Goal: Information Seeking & Learning: Learn about a topic

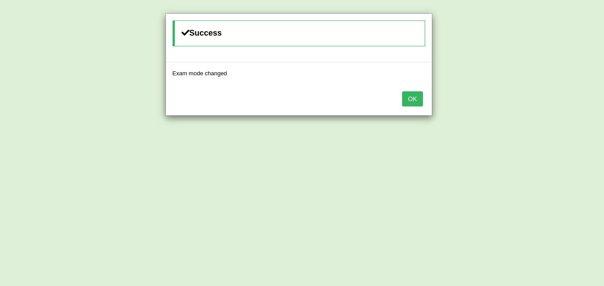
click at [412, 96] on button "OK" at bounding box center [412, 98] width 20 height 15
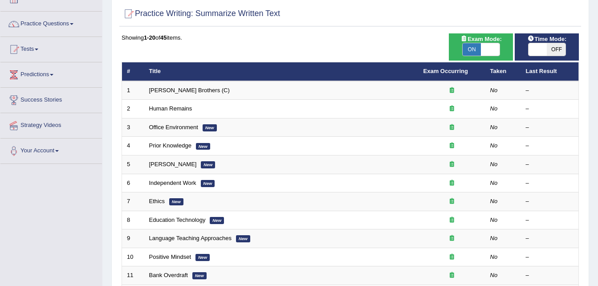
click at [552, 47] on span "OFF" at bounding box center [555, 49] width 19 height 12
checkbox input "true"
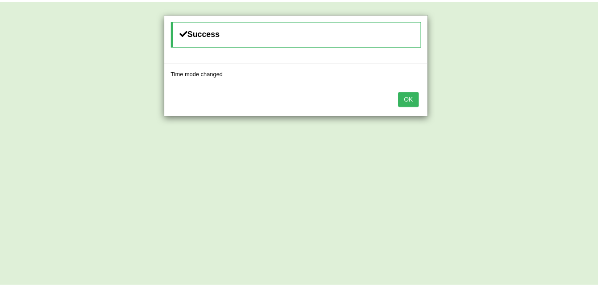
scroll to position [56, 0]
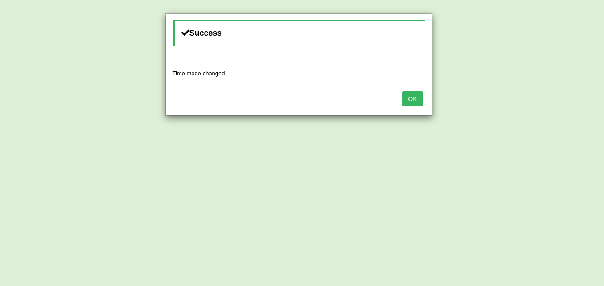
click at [410, 101] on button "OK" at bounding box center [412, 98] width 20 height 15
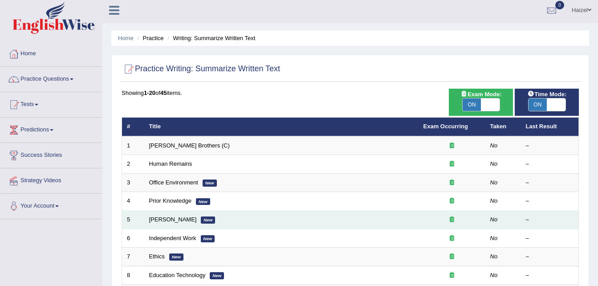
scroll to position [0, 0]
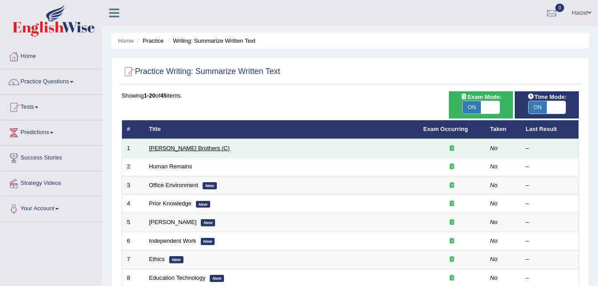
click at [169, 148] on link "[PERSON_NAME] Brothers (C)" at bounding box center [189, 148] width 81 height 7
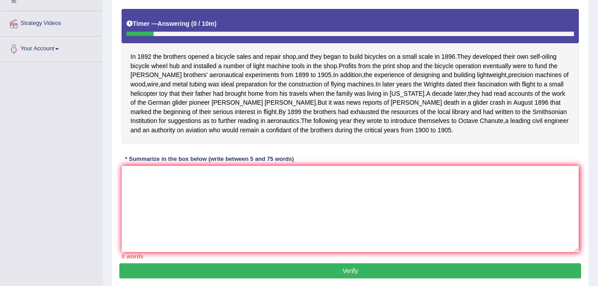
scroll to position [160, 0]
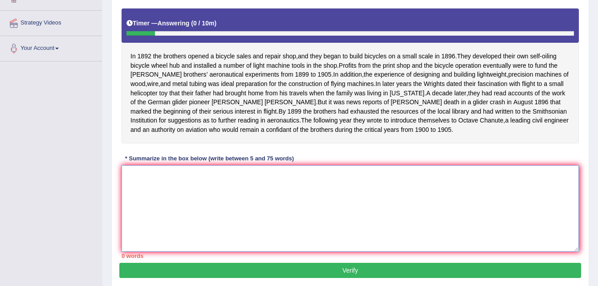
click at [229, 207] on textarea at bounding box center [349, 208] width 457 height 86
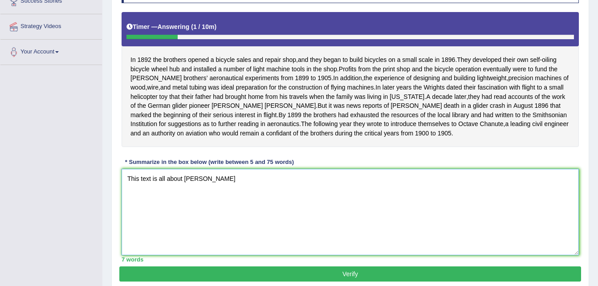
scroll to position [158, 0]
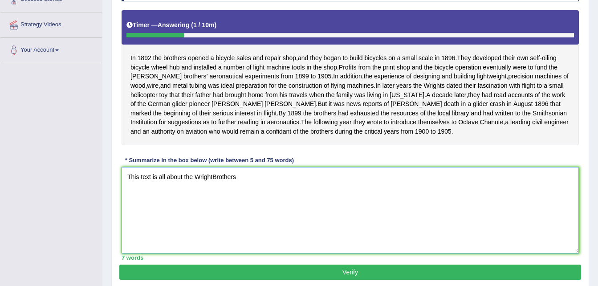
click at [212, 184] on textarea "This text is all about the WrightBrothers" at bounding box center [349, 210] width 457 height 86
click at [245, 185] on textarea "This text is all about the Wright Brothers" at bounding box center [349, 210] width 457 height 86
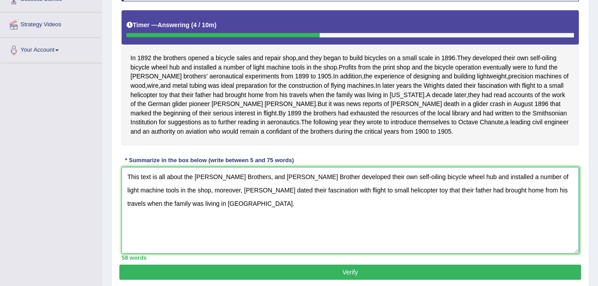
click at [236, 186] on textarea "This text is all about the Wright Brothers, and Wright Brother developed their …" at bounding box center [349, 210] width 457 height 86
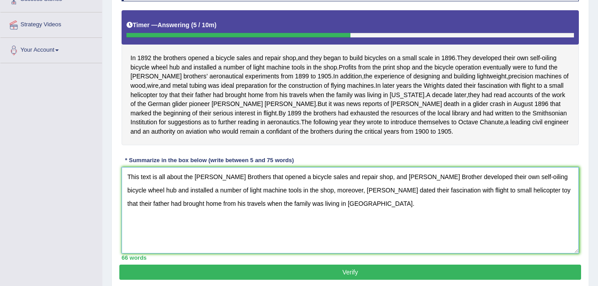
click at [374, 186] on textarea "This text is all about the Wright Brothers that opened a bicycle sales and repa…" at bounding box center [349, 210] width 457 height 86
click at [424, 184] on textarea "This text is all about the Wright Brothers that opened a bicycle sales and repa…" at bounding box center [349, 210] width 457 height 86
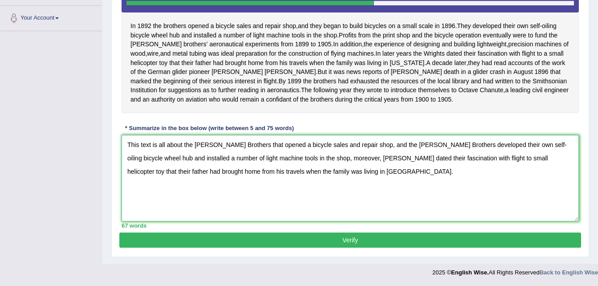
scroll to position [198, 0]
type textarea "This text is all about the Wright Brothers that opened a bicycle sales and repa…"
click at [324, 243] on button "Verify" at bounding box center [349, 239] width 461 height 15
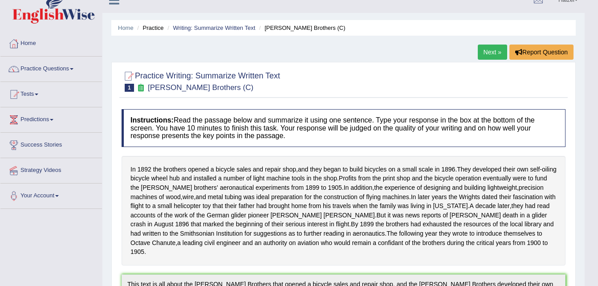
scroll to position [0, 0]
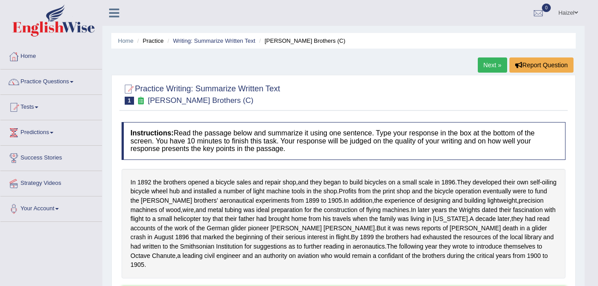
click at [490, 65] on link "Next »" at bounding box center [491, 64] width 29 height 15
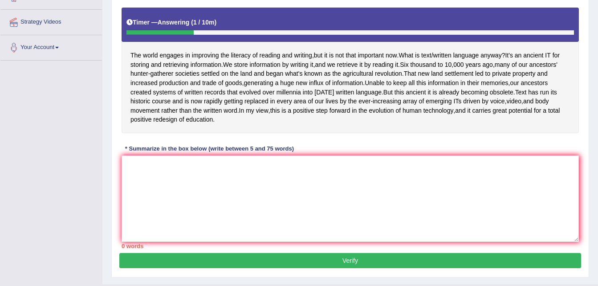
scroll to position [161, 0]
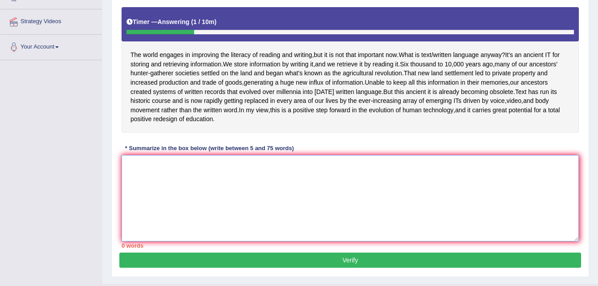
click at [275, 161] on textarea at bounding box center [349, 198] width 457 height 86
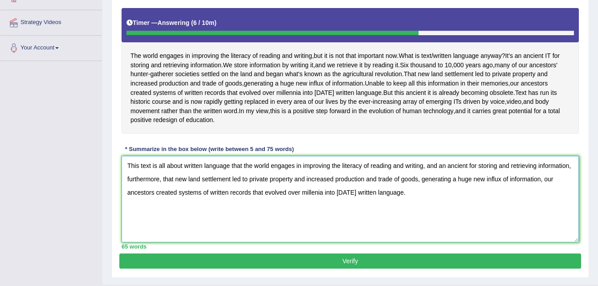
scroll to position [182, 0]
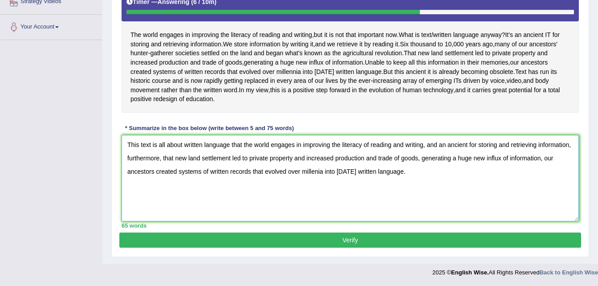
type textarea "This text is all about written language that the world engages in improving the…"
click at [349, 238] on button "Verify" at bounding box center [349, 239] width 461 height 15
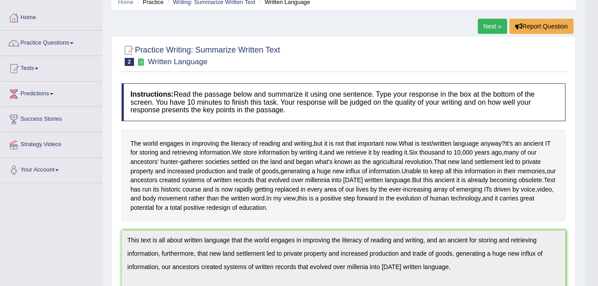
scroll to position [0, 0]
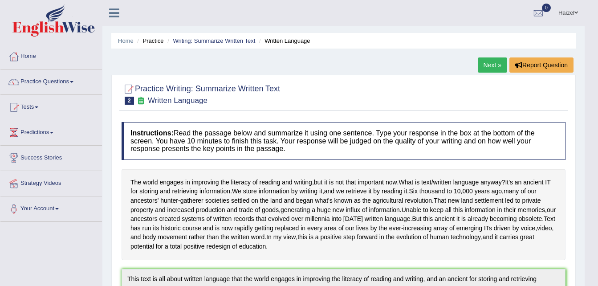
click at [497, 62] on link "Next »" at bounding box center [491, 64] width 29 height 15
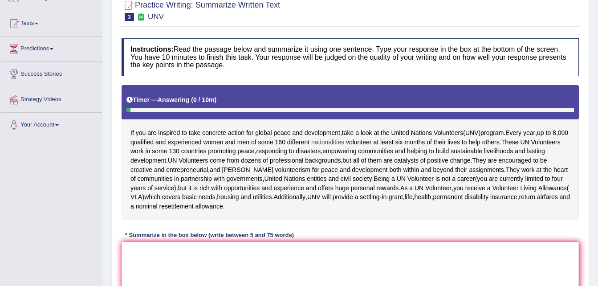
scroll to position [84, 0]
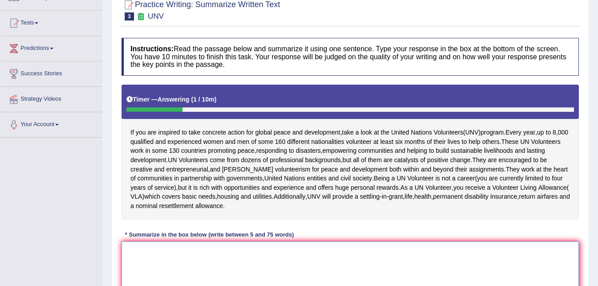
click at [269, 247] on textarea at bounding box center [349, 284] width 457 height 86
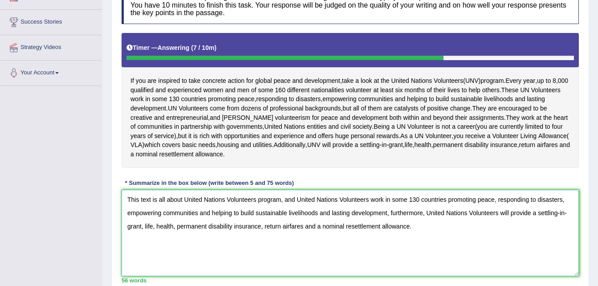
scroll to position [190, 0]
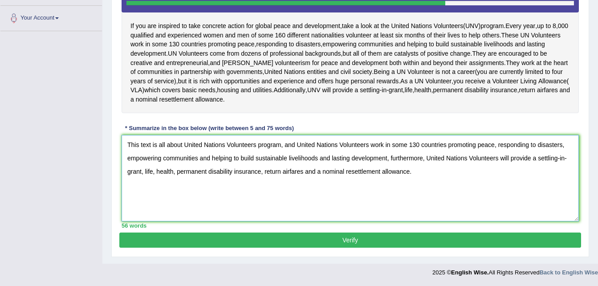
type textarea "This text is all about United Nations Volunteers program, and United Nations Vo…"
click at [380, 240] on button "Verify" at bounding box center [349, 239] width 461 height 15
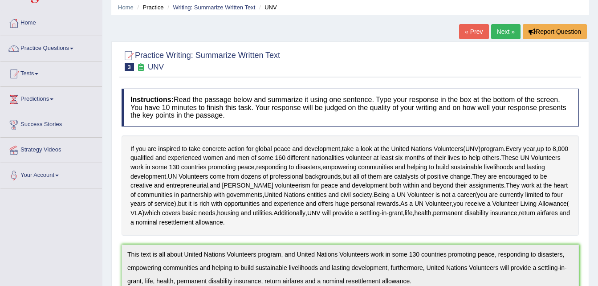
scroll to position [33, 0]
click at [508, 31] on link "Next »" at bounding box center [505, 31] width 29 height 15
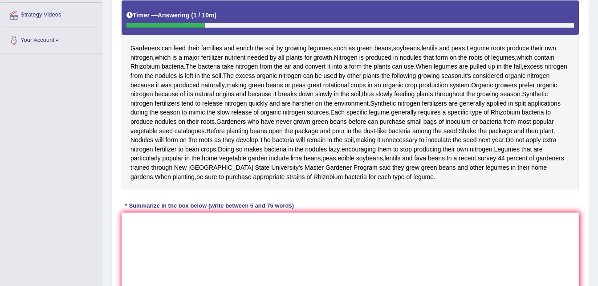
scroll to position [169, 0]
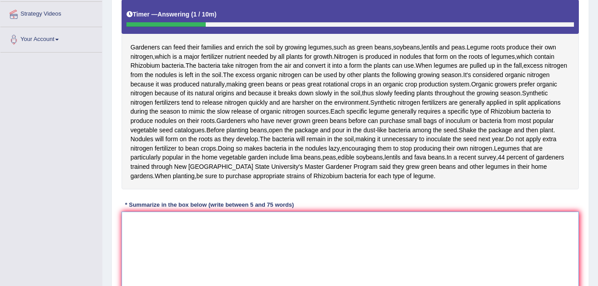
click at [288, 237] on textarea at bounding box center [349, 254] width 457 height 86
click at [129, 239] on textarea "this text" at bounding box center [349, 254] width 457 height 86
click at [156, 238] on textarea "This text" at bounding box center [349, 254] width 457 height 86
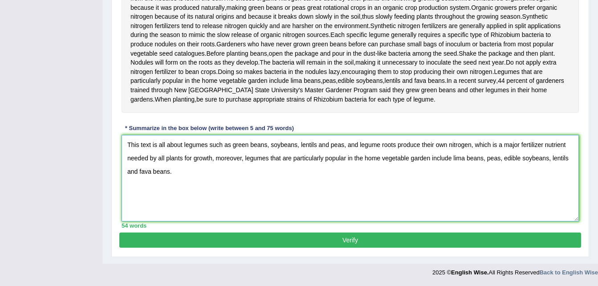
scroll to position [264, 0]
type textarea "This text is all about legumes such as green beans, soybeans, lentils and peas,…"
click at [376, 239] on button "Verify" at bounding box center [349, 239] width 461 height 15
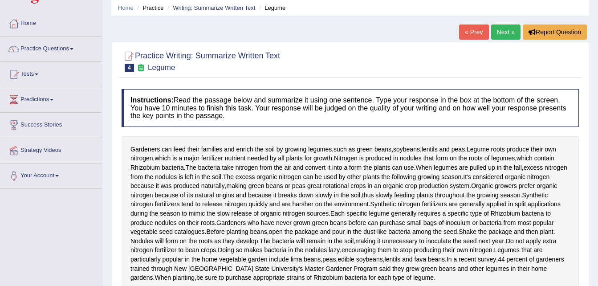
scroll to position [0, 0]
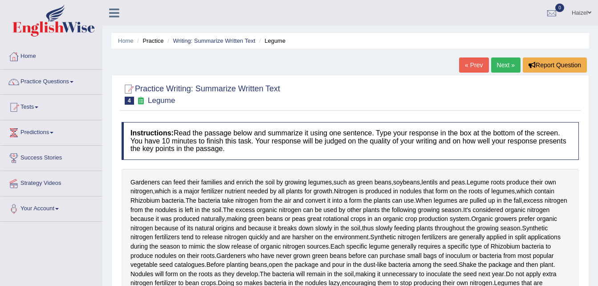
click at [328, 251] on span "sources" at bounding box center [318, 246] width 22 height 9
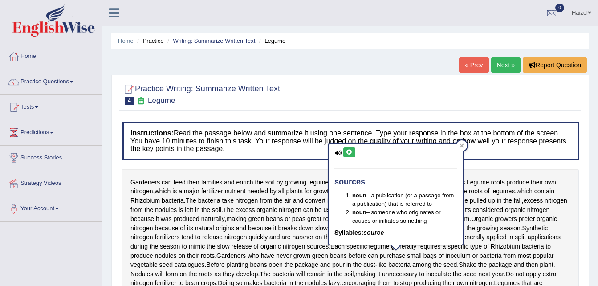
click at [532, 188] on span "which" at bounding box center [524, 190] width 16 height 9
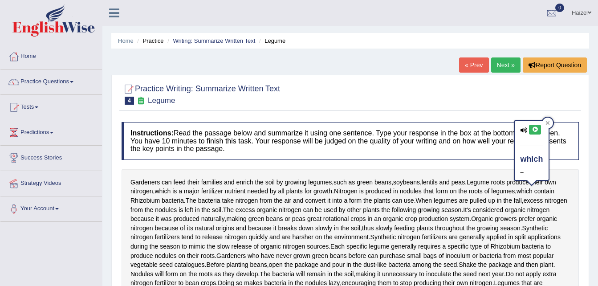
click at [537, 128] on icon at bounding box center [534, 129] width 7 height 5
click at [523, 129] on icon at bounding box center [523, 130] width 7 height 6
click at [480, 180] on span "Legume" at bounding box center [477, 182] width 23 height 9
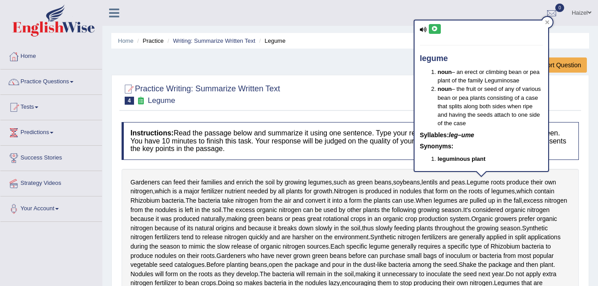
click at [424, 30] on icon at bounding box center [423, 30] width 7 height 6
click at [437, 30] on icon at bounding box center [434, 28] width 7 height 5
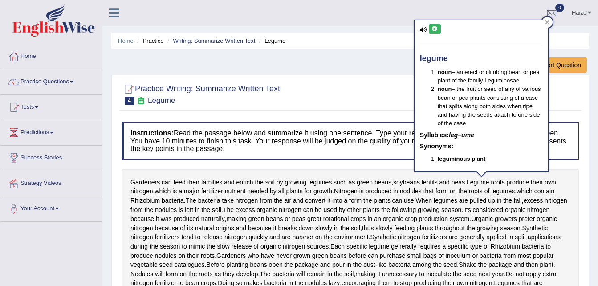
click at [437, 30] on icon at bounding box center [434, 28] width 7 height 5
click at [547, 23] on icon at bounding box center [547, 22] width 4 height 4
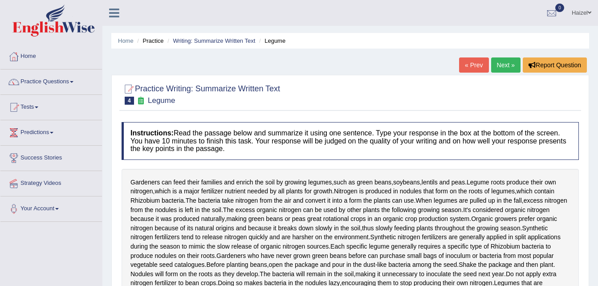
click at [498, 66] on link "Next »" at bounding box center [505, 64] width 29 height 15
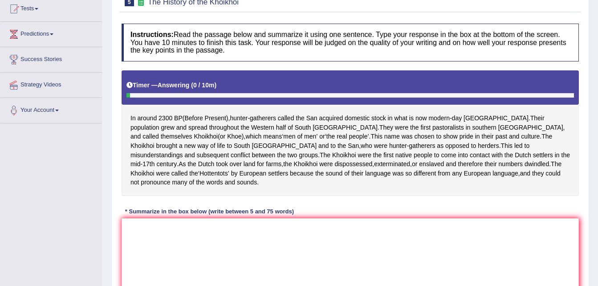
scroll to position [99, 0]
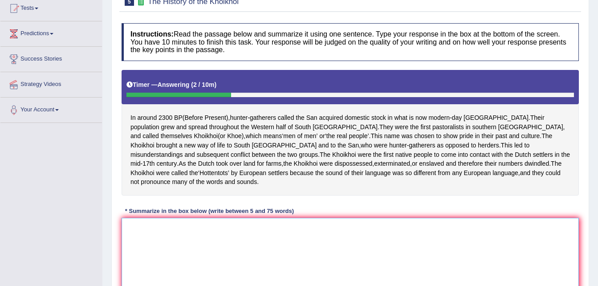
click at [240, 221] on textarea at bounding box center [349, 261] width 457 height 86
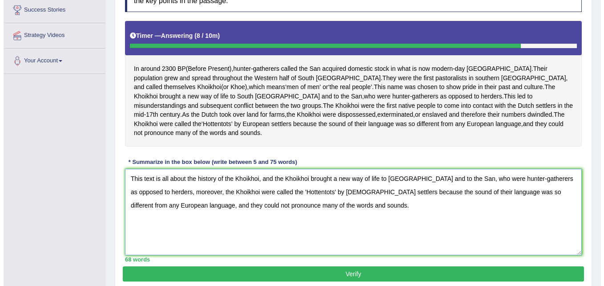
scroll to position [182, 0]
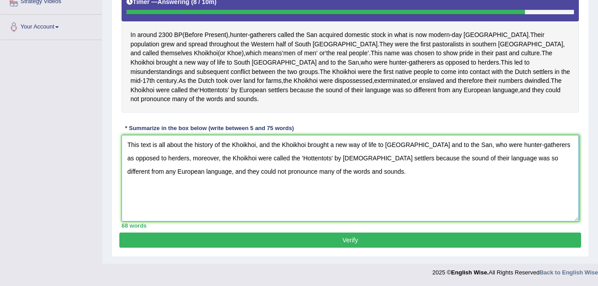
type textarea "This text is all about the history of the Khoikhoi, and the Khoikhoi brought a …"
click at [324, 241] on button "Verify" at bounding box center [349, 239] width 461 height 15
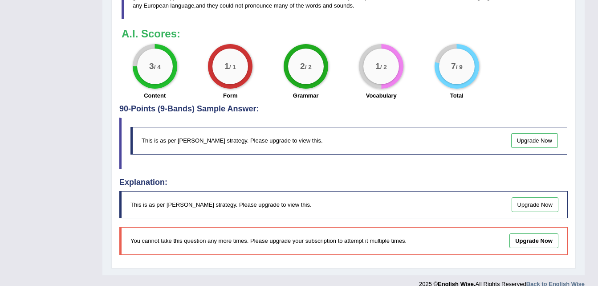
scroll to position [436, 0]
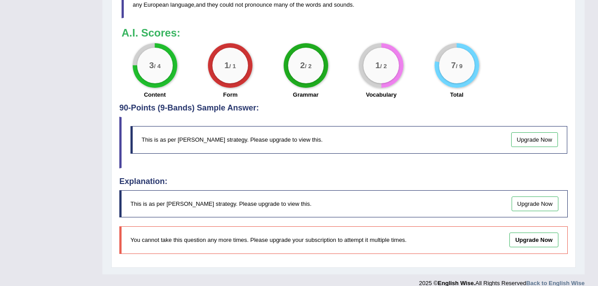
click at [540, 147] on link "Upgrade Now" at bounding box center [534, 139] width 47 height 15
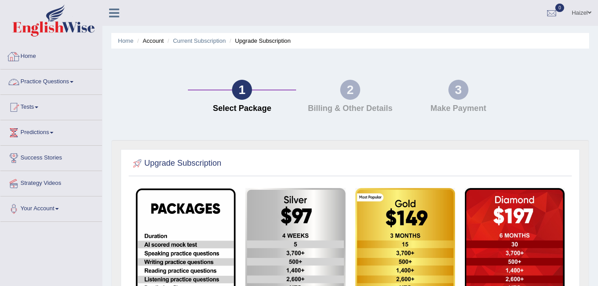
drag, startPoint x: 0, startPoint y: 0, endPoint x: 34, endPoint y: 58, distance: 67.4
click at [34, 58] on link "Home" at bounding box center [50, 55] width 101 height 22
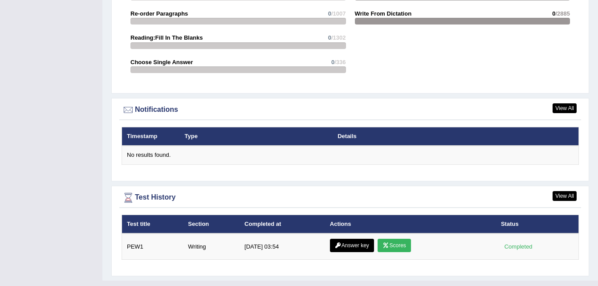
scroll to position [1003, 0]
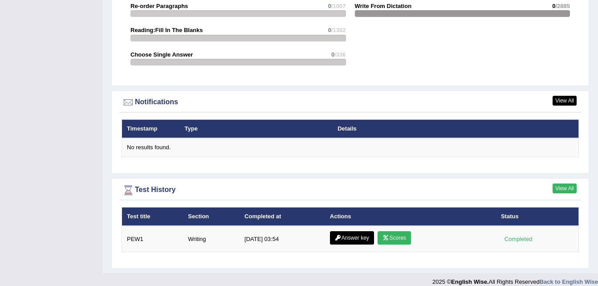
click at [568, 183] on link "View All" at bounding box center [564, 188] width 24 height 10
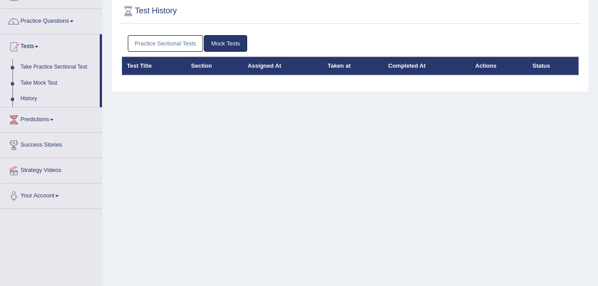
scroll to position [61, 0]
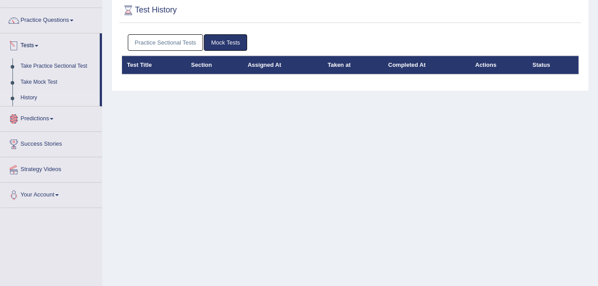
click at [81, 50] on link "Tests" at bounding box center [49, 44] width 99 height 22
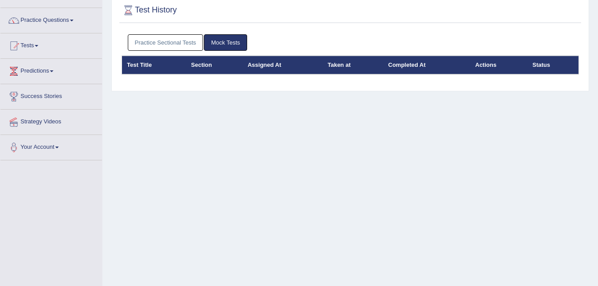
click at [81, 50] on link "Tests" at bounding box center [50, 44] width 101 height 22
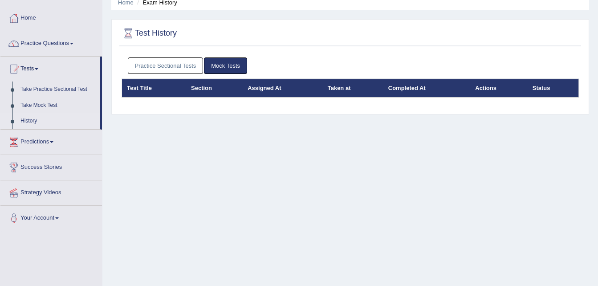
scroll to position [38, 0]
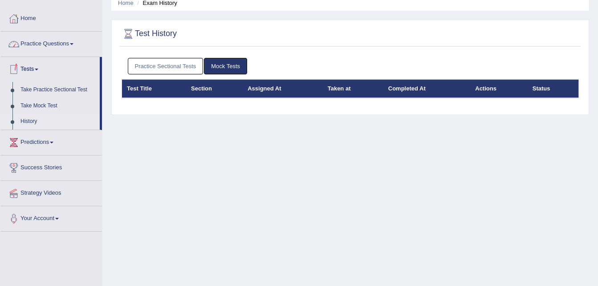
click at [36, 120] on link "History" at bounding box center [57, 121] width 83 height 16
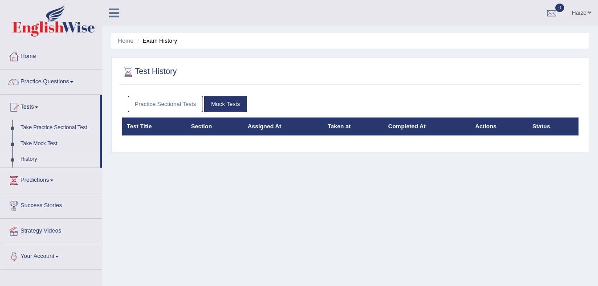
click at [42, 127] on link "Take Practice Sectional Test" at bounding box center [57, 128] width 83 height 16
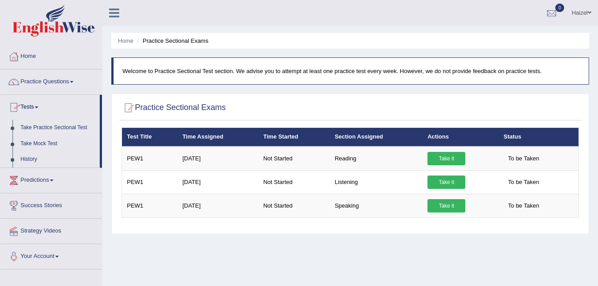
click at [66, 82] on link "Practice Questions" at bounding box center [50, 80] width 101 height 22
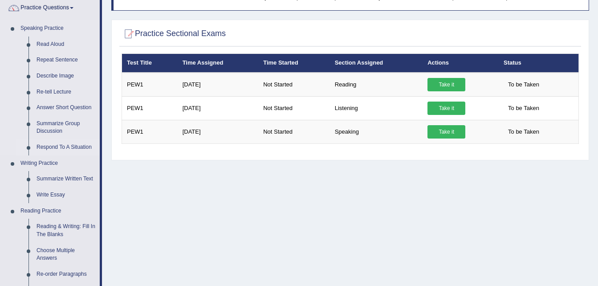
scroll to position [74, 0]
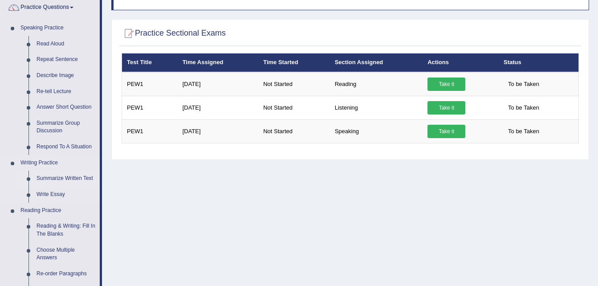
click at [76, 174] on link "Summarize Written Text" at bounding box center [65, 178] width 67 height 16
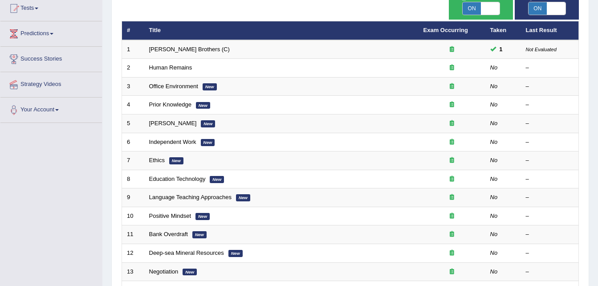
scroll to position [303, 0]
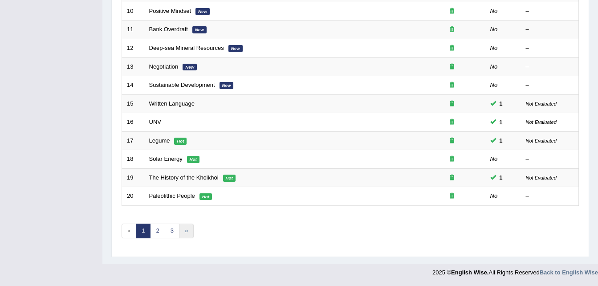
click at [185, 231] on link "»" at bounding box center [186, 230] width 15 height 15
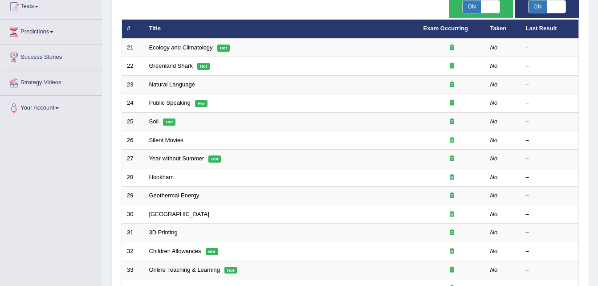
scroll to position [303, 0]
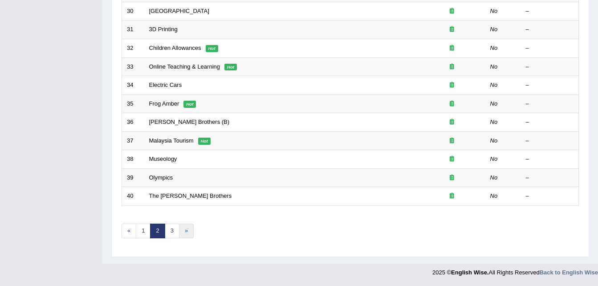
click at [186, 230] on link "»" at bounding box center [186, 230] width 15 height 15
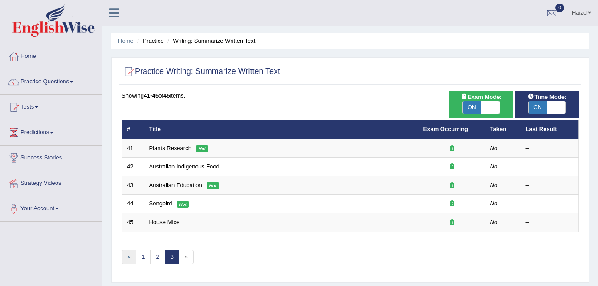
click at [126, 256] on link "«" at bounding box center [128, 257] width 15 height 15
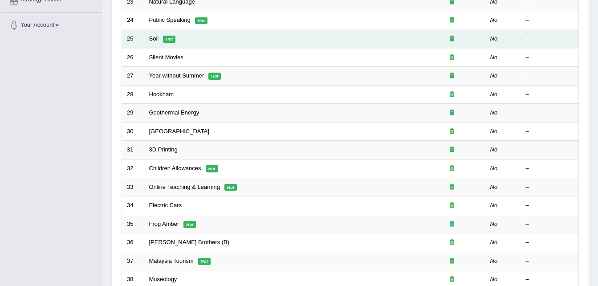
scroll to position [303, 0]
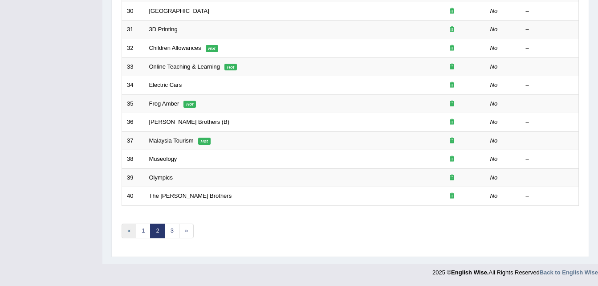
click at [129, 230] on link "«" at bounding box center [128, 230] width 15 height 15
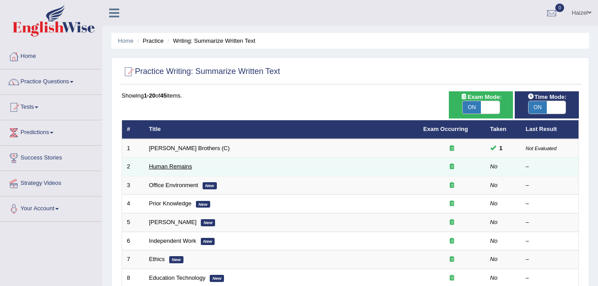
click at [174, 168] on link "Human Remains" at bounding box center [170, 166] width 43 height 7
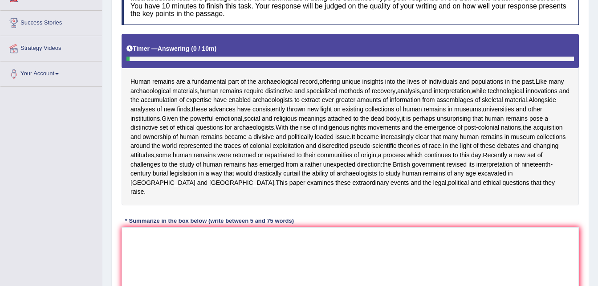
scroll to position [136, 0]
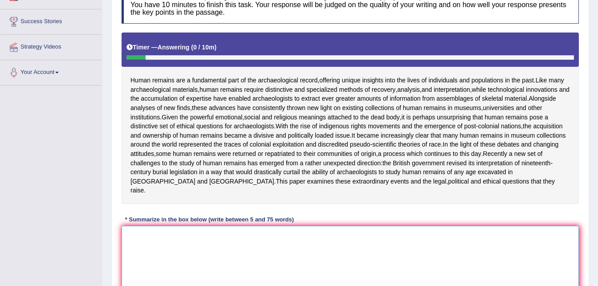
click at [206, 243] on textarea at bounding box center [349, 269] width 457 height 86
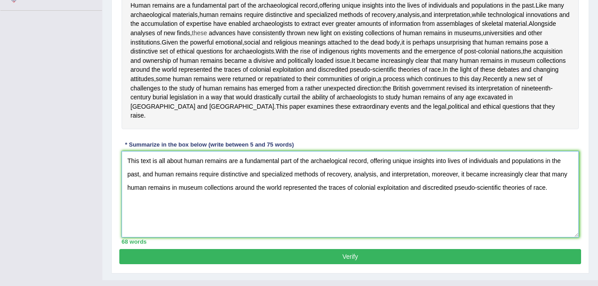
scroll to position [220, 0]
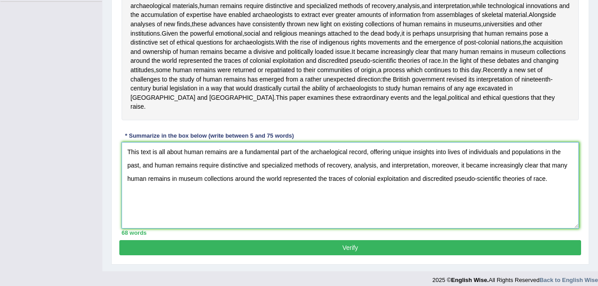
click at [465, 174] on textarea "This text is all about human remains are a fundamental part of the archaelogica…" at bounding box center [349, 185] width 457 height 86
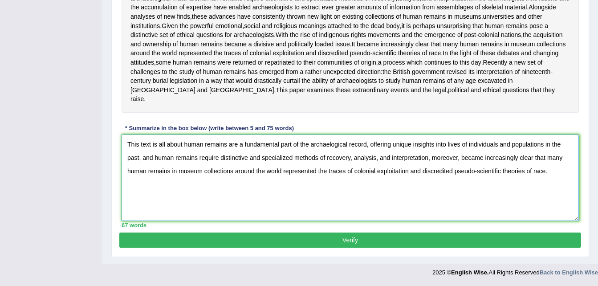
scroll to position [231, 0]
type textarea "This text is all about human remains are a fundamental part of the archaelogica…"
click at [349, 246] on button "Verify" at bounding box center [349, 239] width 461 height 15
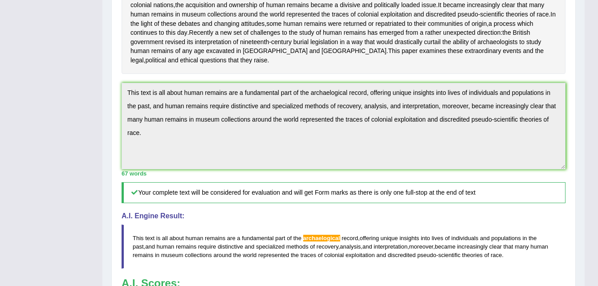
scroll to position [0, 0]
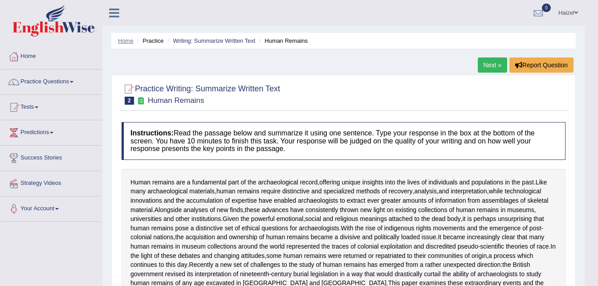
click at [124, 38] on link "Home" at bounding box center [126, 40] width 16 height 7
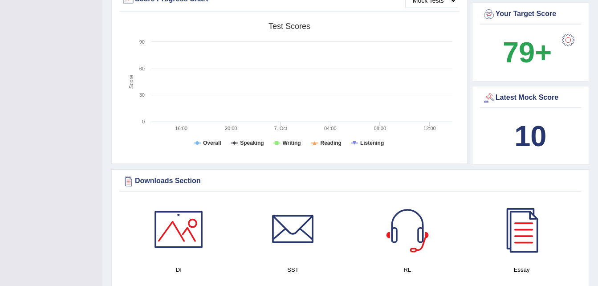
scroll to position [290, 0]
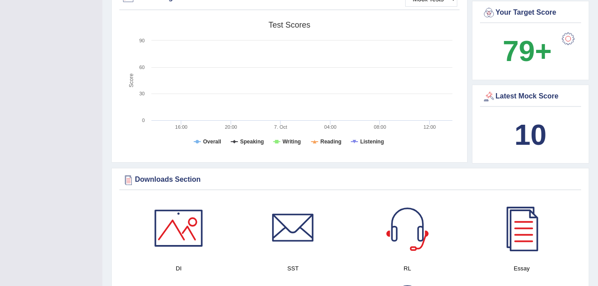
drag, startPoint x: 532, startPoint y: 126, endPoint x: 526, endPoint y: 85, distance: 41.7
click at [526, 85] on div "Latest Mock Score 10" at bounding box center [530, 124] width 117 height 79
drag, startPoint x: 526, startPoint y: 85, endPoint x: 490, endPoint y: 87, distance: 36.1
click at [490, 90] on div "Latest Mock Score" at bounding box center [530, 96] width 97 height 13
click at [490, 90] on div at bounding box center [488, 96] width 13 height 13
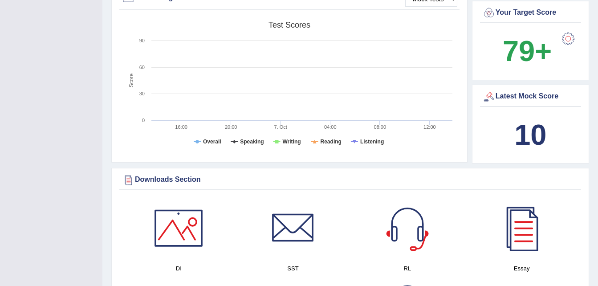
click at [486, 90] on div at bounding box center [488, 96] width 13 height 13
click at [514, 136] on b "10" at bounding box center [530, 134] width 32 height 32
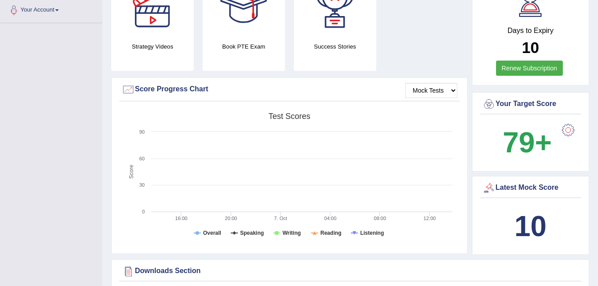
scroll to position [198, 0]
click at [452, 83] on select "Mock Tests" at bounding box center [431, 90] width 52 height 15
click at [289, 112] on tspan "Test scores" at bounding box center [289, 116] width 42 height 9
click at [284, 230] on tspan "Writing" at bounding box center [291, 233] width 18 height 6
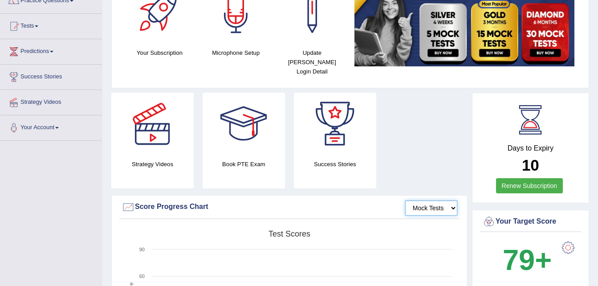
scroll to position [0, 0]
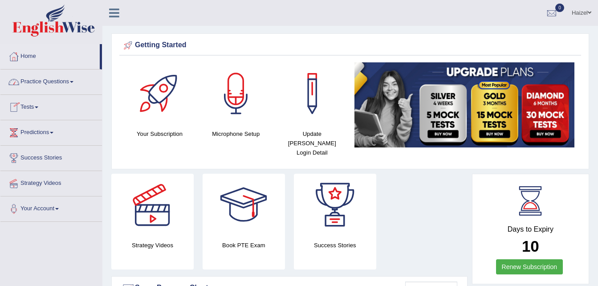
click at [61, 84] on link "Practice Questions" at bounding box center [50, 80] width 101 height 22
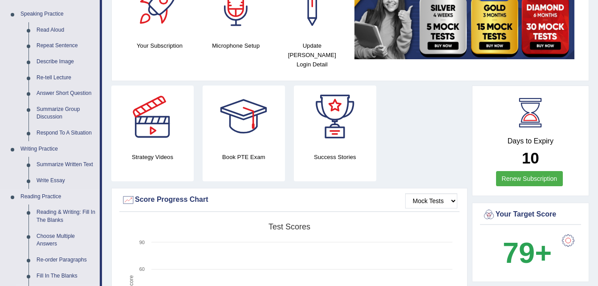
scroll to position [78, 0]
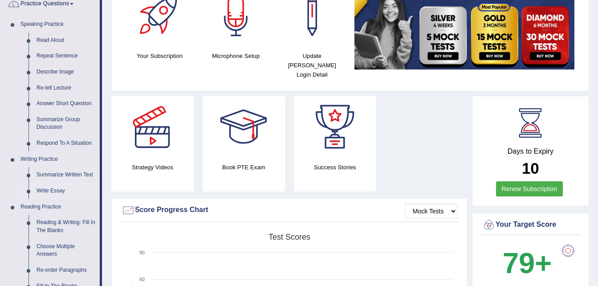
click at [52, 187] on link "Write Essay" at bounding box center [65, 191] width 67 height 16
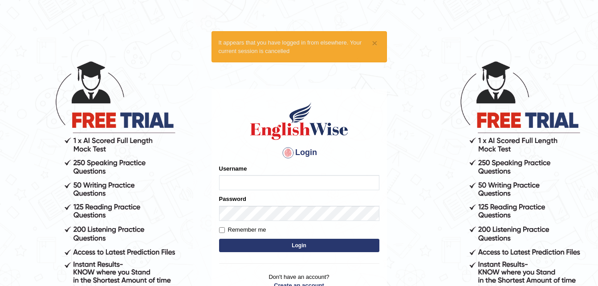
type input "Haizel234"
click at [287, 246] on button "Login" at bounding box center [299, 244] width 160 height 13
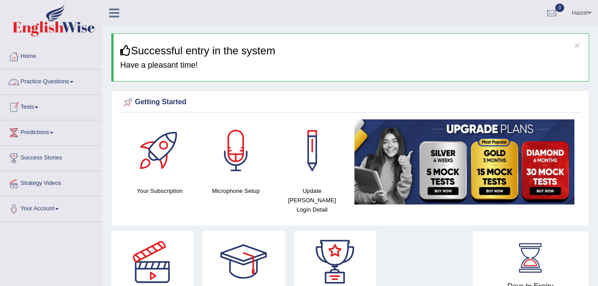
click at [70, 78] on link "Practice Questions" at bounding box center [50, 80] width 101 height 22
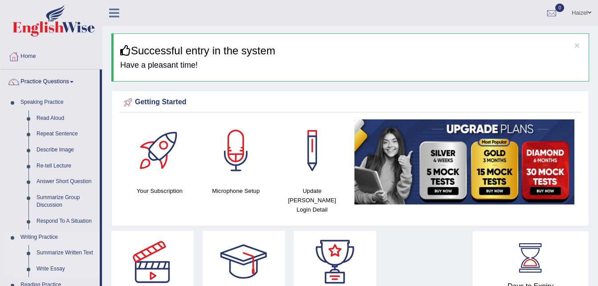
click at [54, 267] on link "Write Essay" at bounding box center [65, 269] width 67 height 16
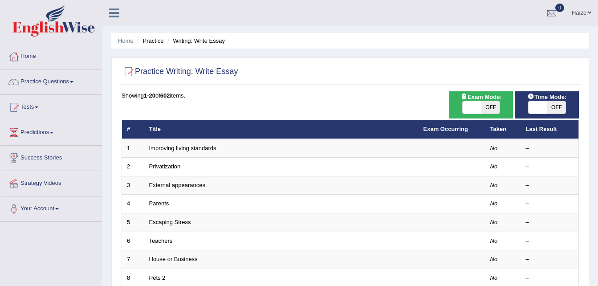
click at [496, 105] on span "OFF" at bounding box center [489, 107] width 19 height 12
checkbox input "true"
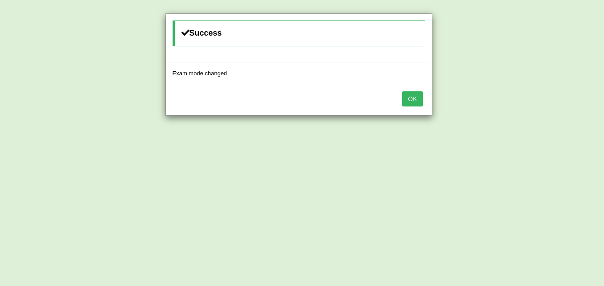
click at [416, 97] on button "OK" at bounding box center [412, 98] width 20 height 15
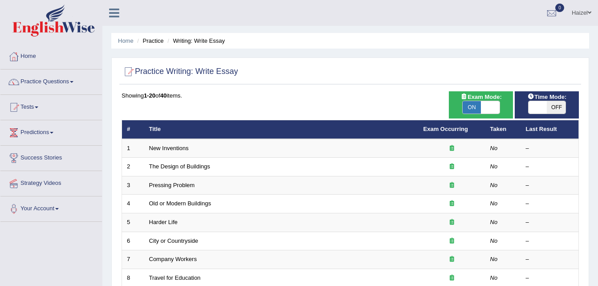
click at [557, 104] on span "OFF" at bounding box center [555, 107] width 19 height 12
checkbox input "true"
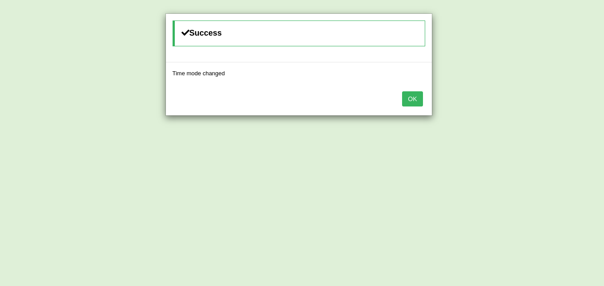
click at [412, 95] on button "OK" at bounding box center [412, 98] width 20 height 15
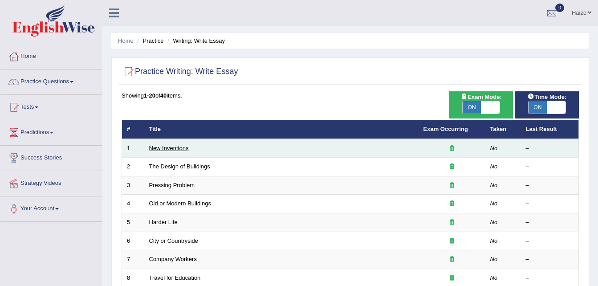
click at [171, 151] on link "New Inventions" at bounding box center [169, 148] width 40 height 7
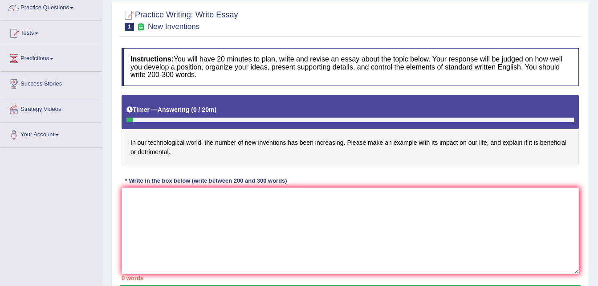
scroll to position [77, 0]
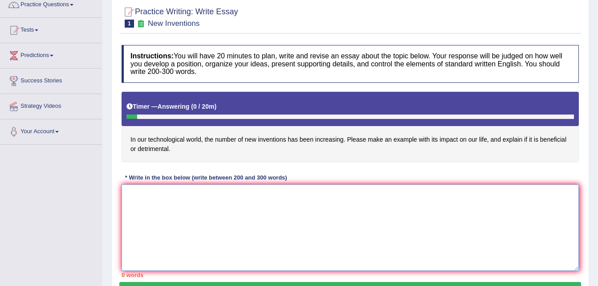
click at [206, 194] on textarea at bounding box center [349, 227] width 457 height 86
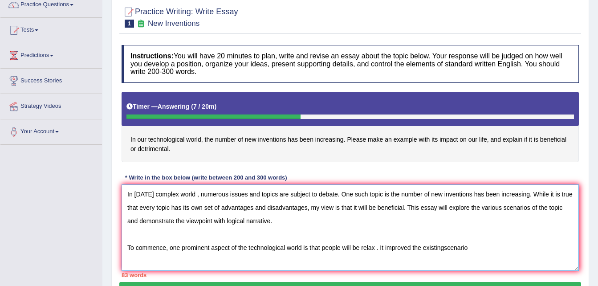
click at [446, 247] on textarea "In [DATE] complex world , numerous issues and topics are subject to debate. One…" at bounding box center [349, 227] width 457 height 86
click at [484, 246] on textarea "In [DATE] complex world , numerous issues and topics are subject to debate. One…" at bounding box center [349, 227] width 457 height 86
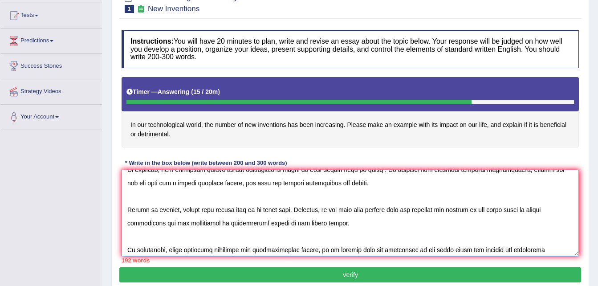
scroll to position [0, 0]
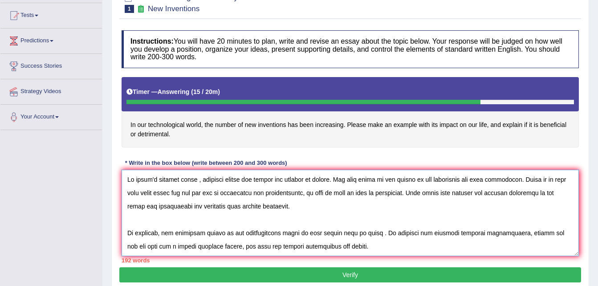
click at [415, 193] on textarea at bounding box center [349, 213] width 457 height 86
click at [416, 192] on textarea at bounding box center [349, 213] width 457 height 86
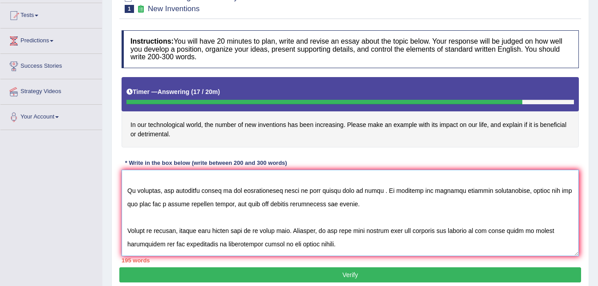
scroll to position [42, 0]
click at [377, 191] on textarea at bounding box center [349, 213] width 457 height 86
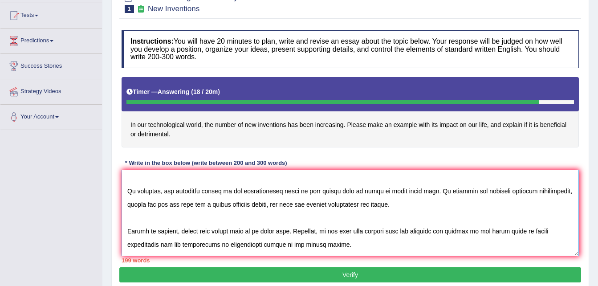
click at [304, 190] on textarea at bounding box center [349, 213] width 457 height 86
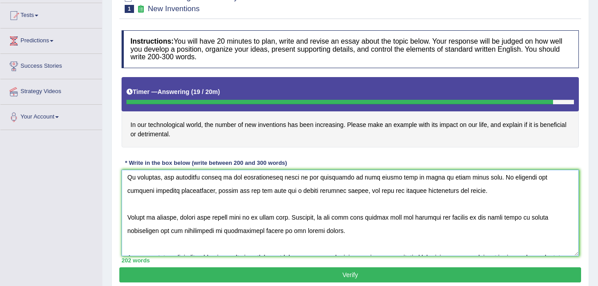
scroll to position [61, 0]
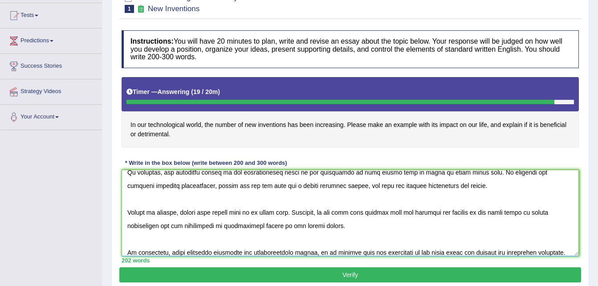
click at [287, 213] on textarea at bounding box center [349, 213] width 457 height 86
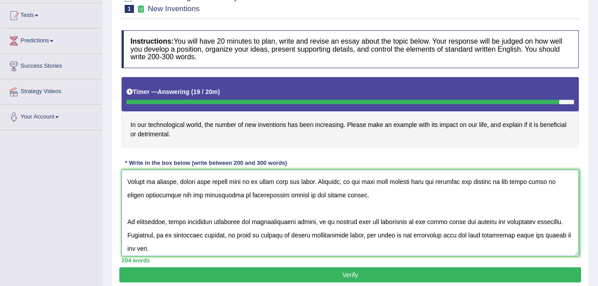
scroll to position [93, 0]
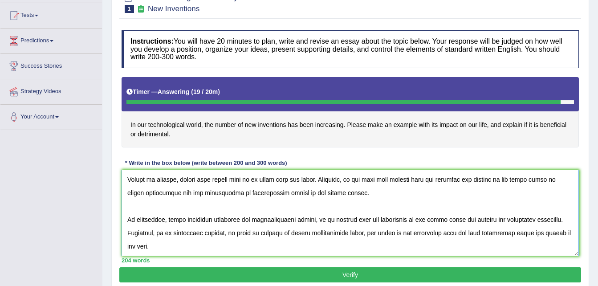
type textarea "In today's complex world , numerous issues and topics are subject to debate. On…"
click at [345, 273] on button "Verify" at bounding box center [349, 274] width 461 height 15
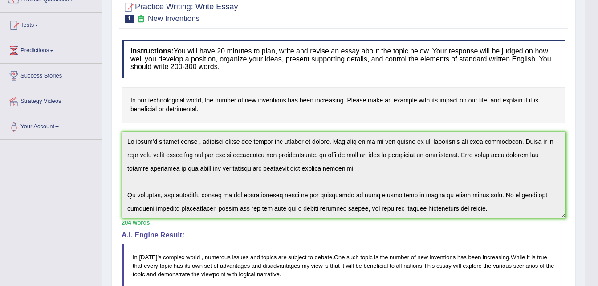
scroll to position [0, 0]
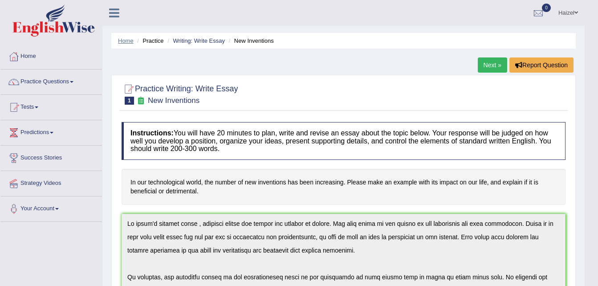
click at [120, 44] on link "Home" at bounding box center [126, 40] width 16 height 7
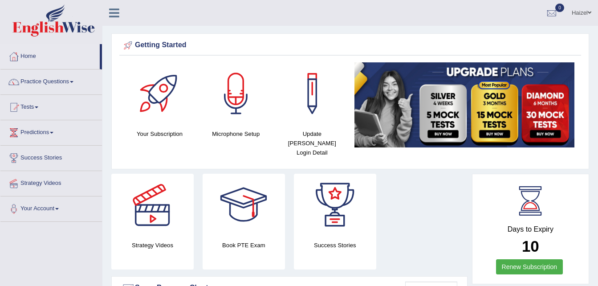
click at [119, 16] on icon at bounding box center [114, 13] width 10 height 12
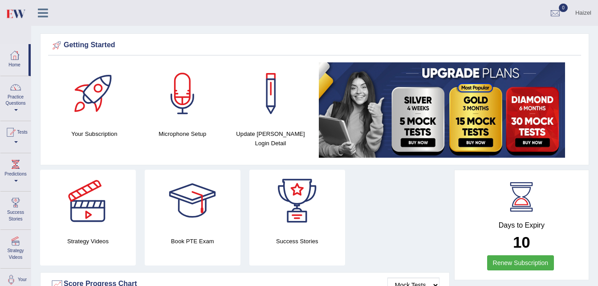
click at [48, 16] on link at bounding box center [43, 11] width 24 height 13
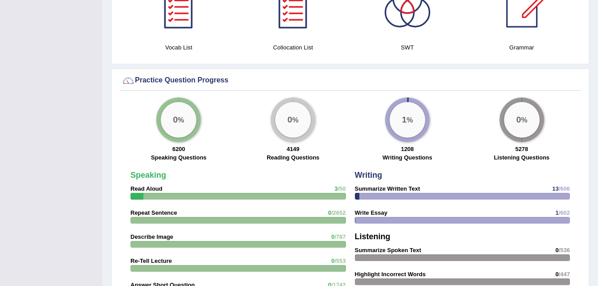
scroll to position [591, 0]
click at [384, 209] on strong "Write Essay" at bounding box center [371, 212] width 32 height 7
click at [367, 209] on strong "Write Essay" at bounding box center [371, 212] width 32 height 7
click at [390, 185] on strong "Summarize Written Text" at bounding box center [387, 188] width 65 height 7
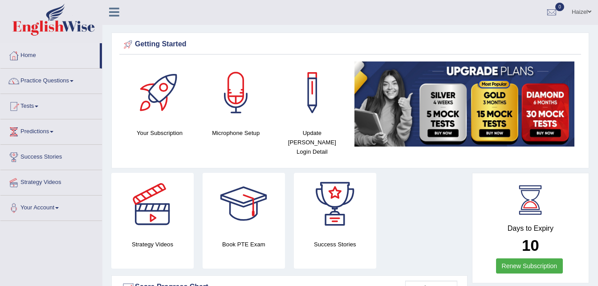
scroll to position [0, 0]
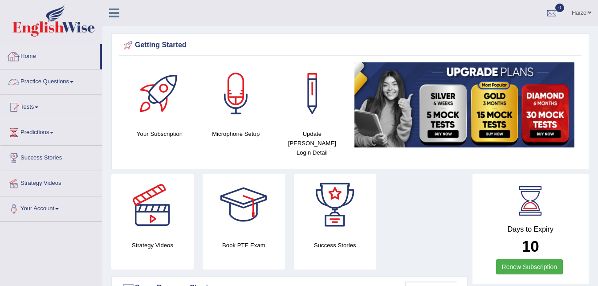
click at [44, 55] on link "Home" at bounding box center [49, 55] width 99 height 22
click at [60, 77] on link "Practice Questions" at bounding box center [50, 80] width 101 height 22
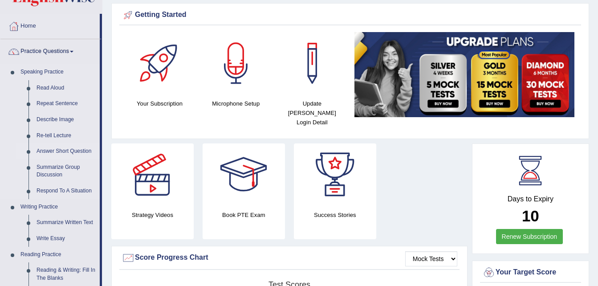
scroll to position [47, 0]
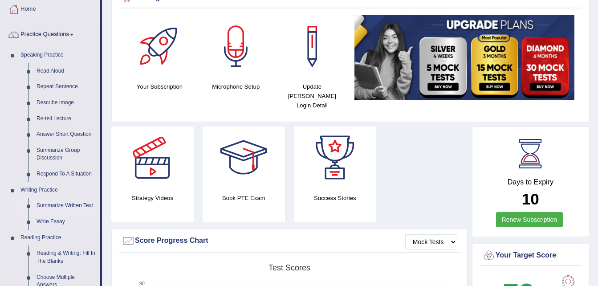
click at [57, 204] on link "Summarize Written Text" at bounding box center [65, 206] width 67 height 16
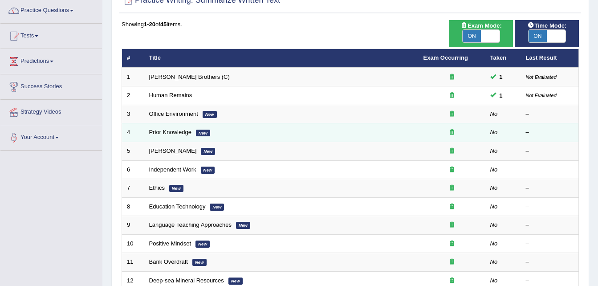
scroll to position [71, 0]
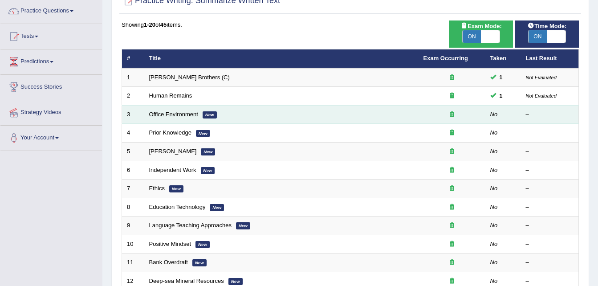
click at [163, 114] on link "Office Environment" at bounding box center [173, 114] width 49 height 7
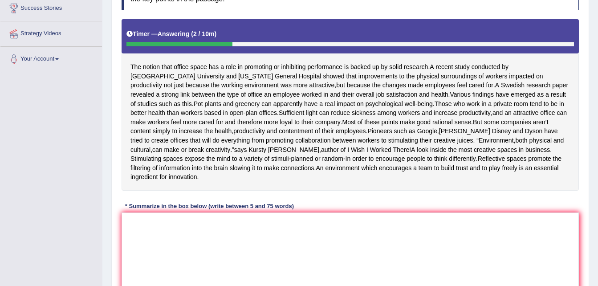
scroll to position [150, 0]
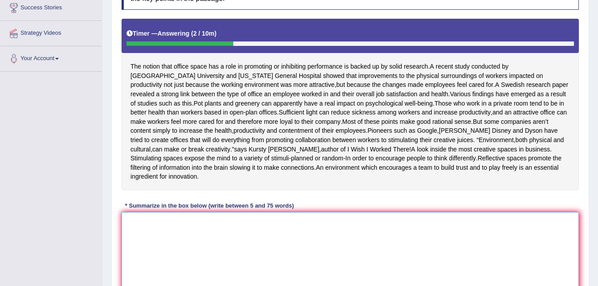
click at [214, 232] on textarea at bounding box center [349, 255] width 457 height 86
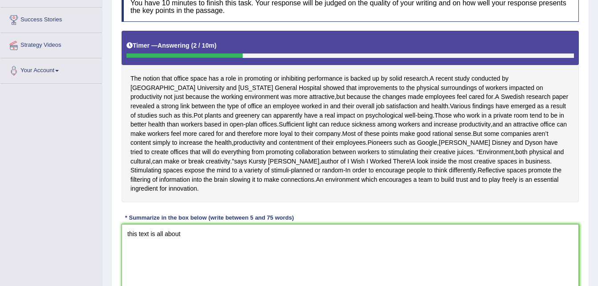
scroll to position [139, 0]
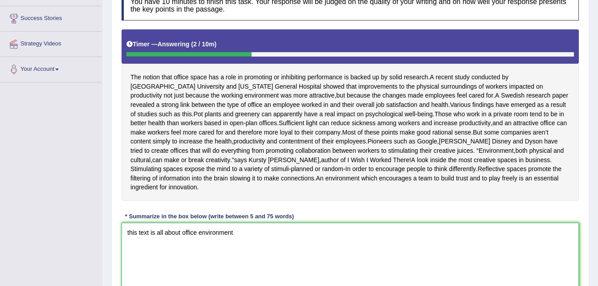
click at [129, 242] on textarea "this text is all about office environment" at bounding box center [349, 265] width 457 height 86
click at [255, 243] on textarea "This text is all about office environment" at bounding box center [349, 265] width 457 height 86
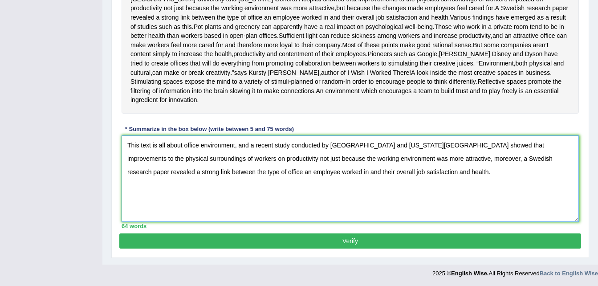
scroll to position [236, 0]
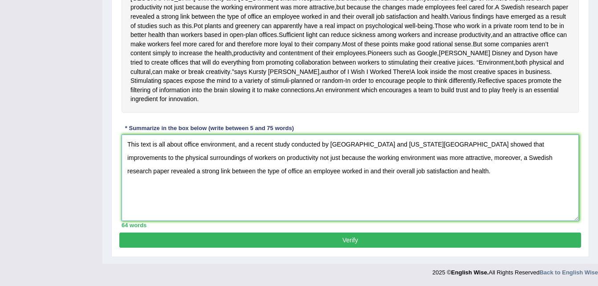
type textarea "This text is all about office environment, and a recent study conducted by Harv…"
click at [351, 238] on button "Verify" at bounding box center [349, 239] width 461 height 15
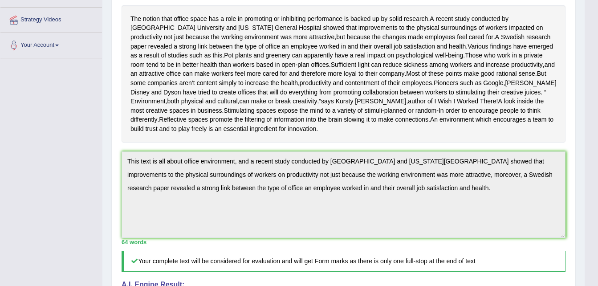
scroll to position [0, 0]
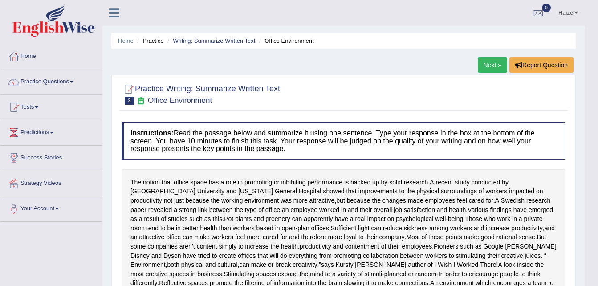
click at [73, 81] on span at bounding box center [72, 82] width 4 height 2
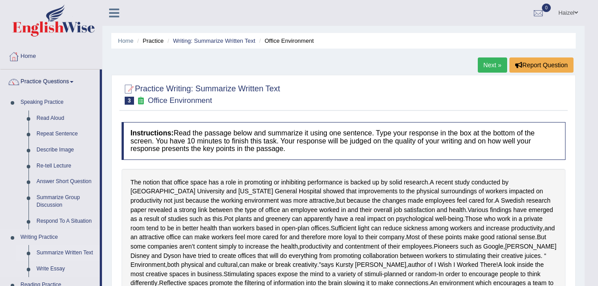
click at [63, 254] on link "Summarize Written Text" at bounding box center [65, 253] width 67 height 16
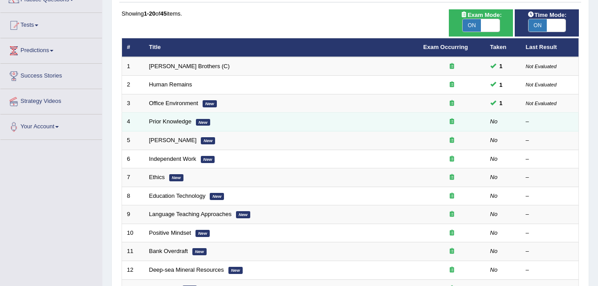
scroll to position [81, 0]
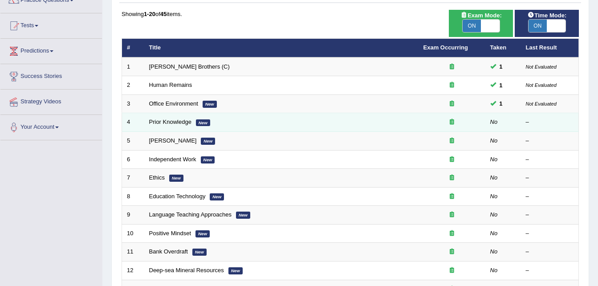
click at [261, 121] on td "Prior Knowledge New" at bounding box center [281, 122] width 274 height 19
click at [173, 125] on link "Prior Knowledge" at bounding box center [170, 121] width 42 height 7
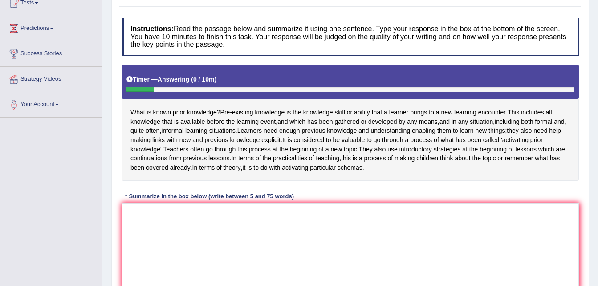
scroll to position [105, 0]
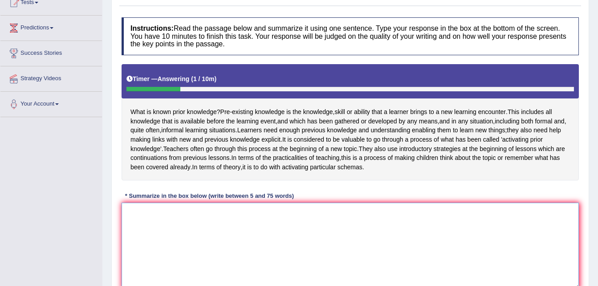
click at [291, 236] on textarea at bounding box center [349, 245] width 457 height 86
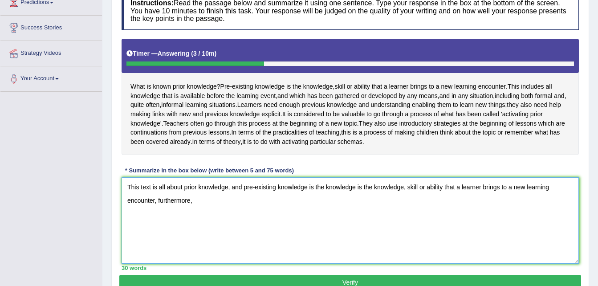
scroll to position [129, 0]
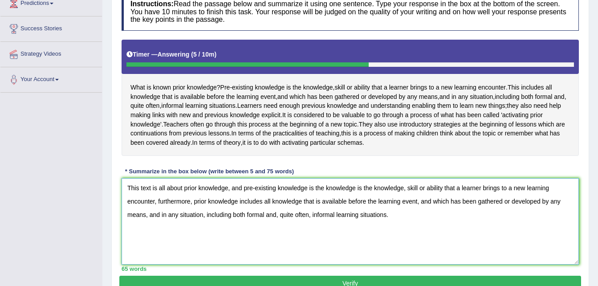
drag, startPoint x: 291, startPoint y: 236, endPoint x: 311, endPoint y: 182, distance: 58.3
click at [311, 182] on div "Instructions: Read the passage below and summarize it using one sentence. Type …" at bounding box center [349, 131] width 461 height 287
click at [331, 156] on div "What is known prior knowledge ? Pre - existing knowledge is the knowledge , ski…" at bounding box center [349, 98] width 457 height 117
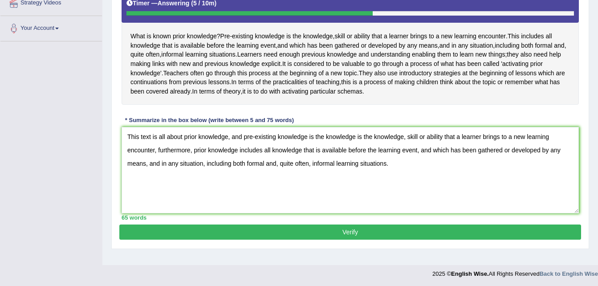
scroll to position [190, 0]
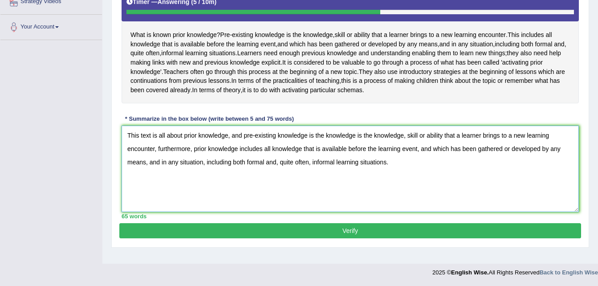
click at [401, 146] on textarea "This text is all about prior knowledge, and pre-existing knowledge is the knowl…" at bounding box center [349, 168] width 457 height 86
click at [402, 145] on textarea "This text is all about prior knowledge, and pre-existing knowledge is the knowl…" at bounding box center [349, 168] width 457 height 86
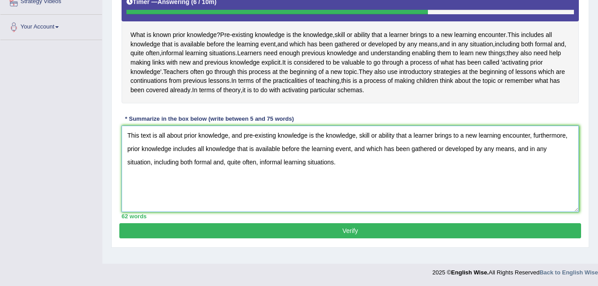
type textarea "This text is all about prior knowledge, and pre-existing knowledge is the knowl…"
click at [357, 238] on button "Verify" at bounding box center [349, 230] width 461 height 15
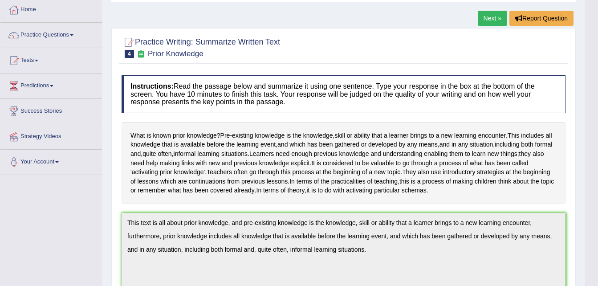
scroll to position [0, 0]
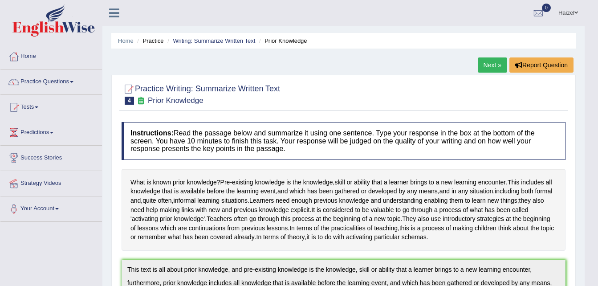
click at [488, 66] on link "Next »" at bounding box center [491, 64] width 29 height 15
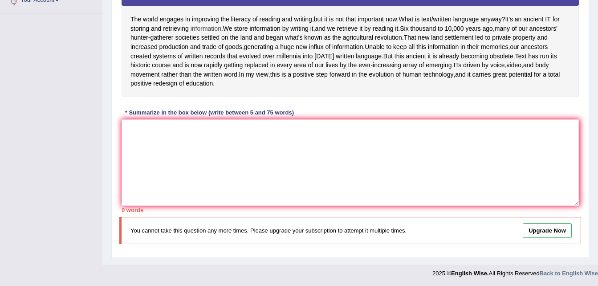
scroll to position [209, 0]
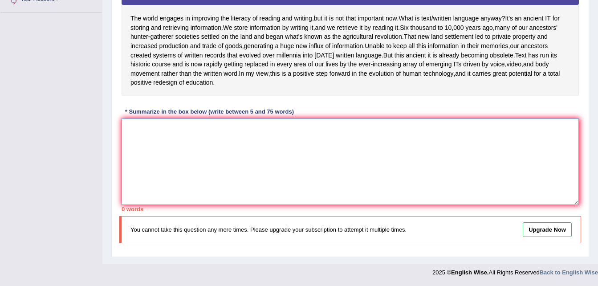
click at [278, 129] on textarea at bounding box center [349, 161] width 457 height 86
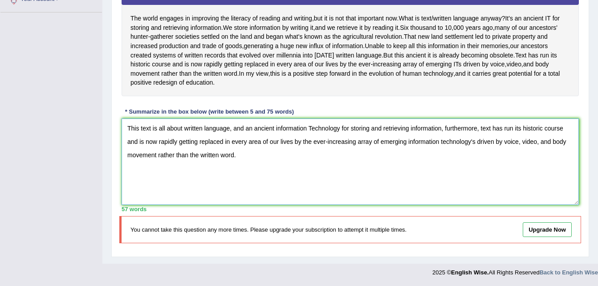
scroll to position [0, 0]
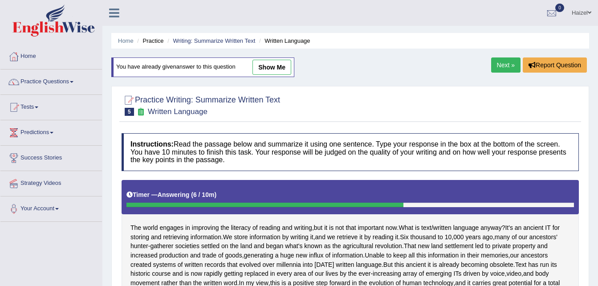
type textarea "This text is all about written language, and an ancient information Technology …"
click at [505, 61] on link "Next »" at bounding box center [505, 64] width 29 height 15
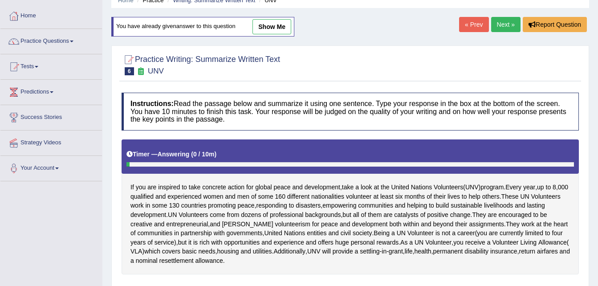
scroll to position [39, 0]
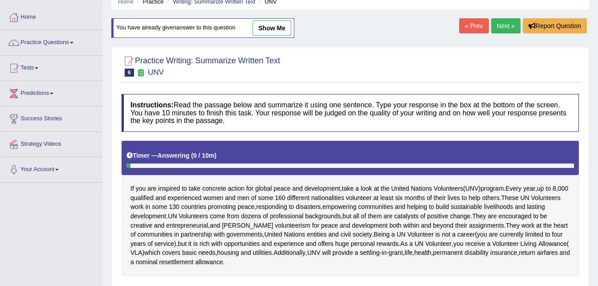
click at [501, 22] on link "Next »" at bounding box center [505, 25] width 29 height 15
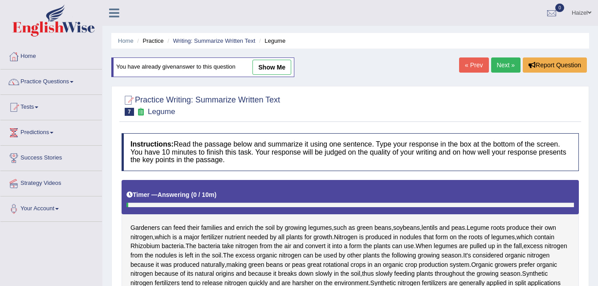
click at [508, 66] on link "Next »" at bounding box center [505, 64] width 29 height 15
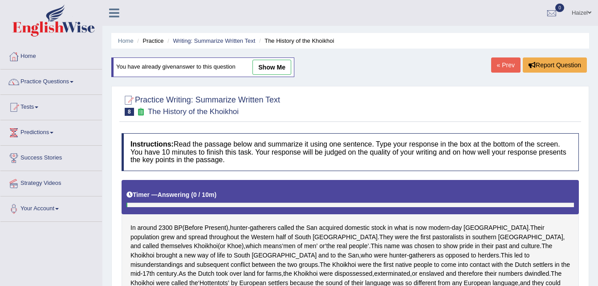
drag, startPoint x: 0, startPoint y: 0, endPoint x: 508, endPoint y: 66, distance: 511.9
click at [508, 66] on link "« Prev" at bounding box center [505, 64] width 29 height 15
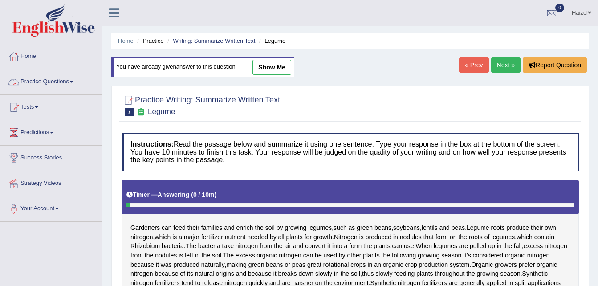
click at [43, 78] on link "Practice Questions" at bounding box center [50, 80] width 101 height 22
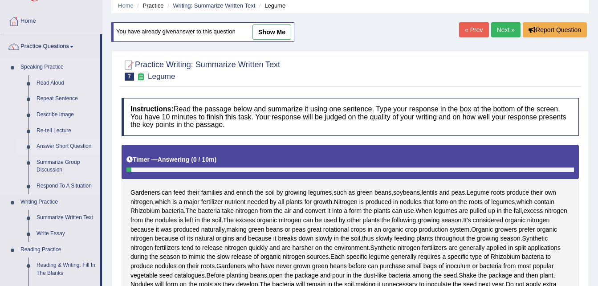
scroll to position [36, 0]
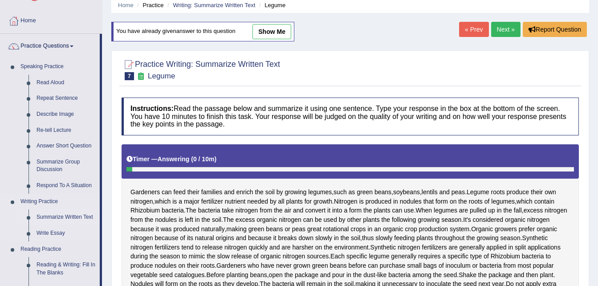
click at [65, 216] on link "Summarize Written Text" at bounding box center [65, 217] width 67 height 16
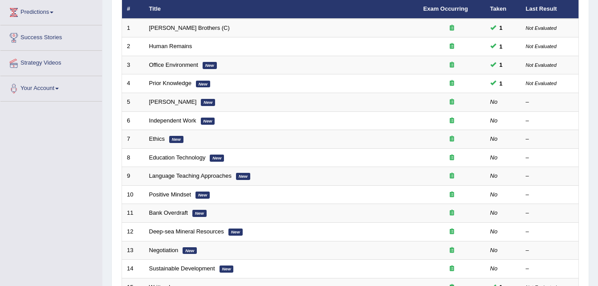
scroll to position [120, 0]
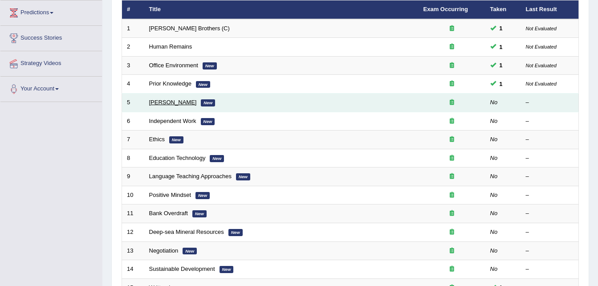
click at [165, 100] on link "[PERSON_NAME]" at bounding box center [173, 102] width 48 height 7
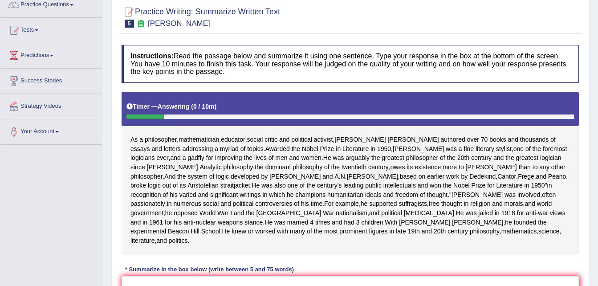
scroll to position [154, 0]
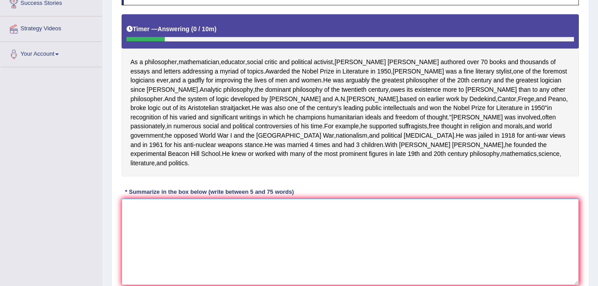
click at [219, 246] on textarea at bounding box center [349, 241] width 457 height 86
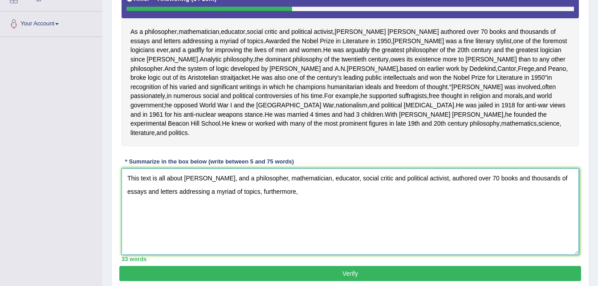
scroll to position [185, 0]
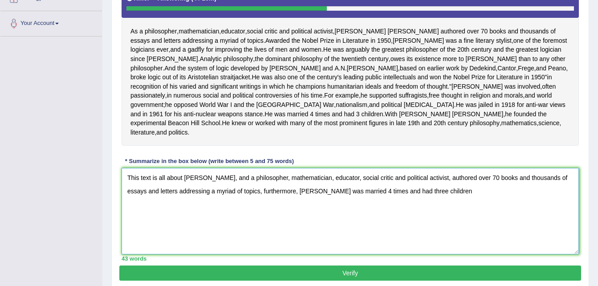
click at [385, 227] on textarea "This text is all about [PERSON_NAME], and a philosopher, mathematician, educato…" at bounding box center [349, 211] width 457 height 86
click at [482, 225] on textarea "This text is all about [PERSON_NAME], and a philosopher, mathematician, educato…" at bounding box center [349, 211] width 457 height 86
click at [535, 226] on textarea "This text is all about [PERSON_NAME], and a philosopher, mathematician, educato…" at bounding box center [349, 211] width 457 height 86
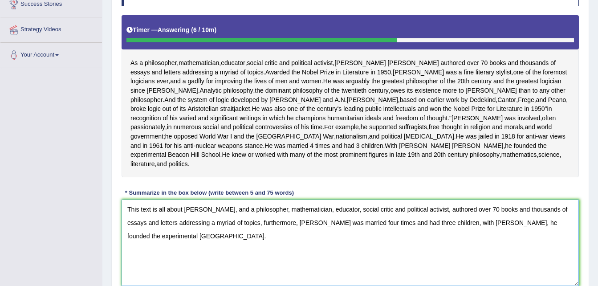
scroll to position [245, 0]
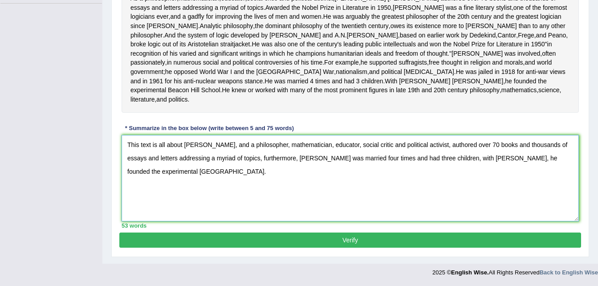
type textarea "This text is all about [PERSON_NAME], and a philosopher, mathematician, educato…"
click at [365, 247] on button "Verify" at bounding box center [349, 239] width 461 height 15
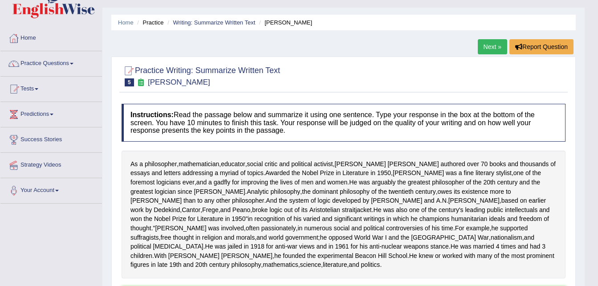
scroll to position [0, 0]
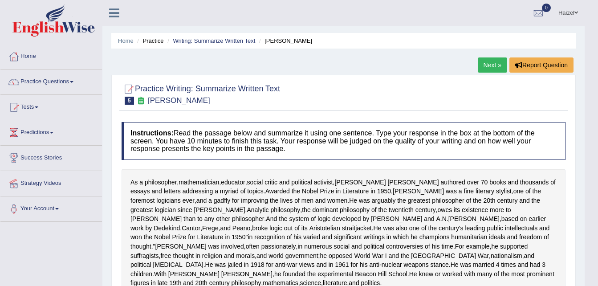
click at [57, 81] on link "Practice Questions" at bounding box center [50, 80] width 101 height 22
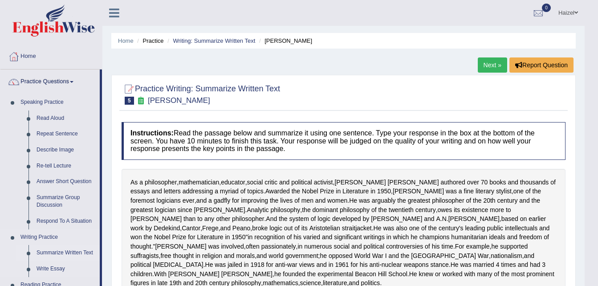
click at [69, 251] on link "Summarize Written Text" at bounding box center [65, 253] width 67 height 16
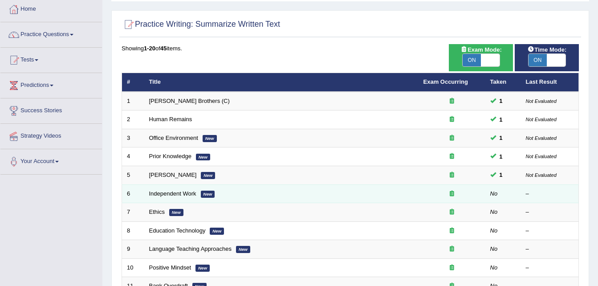
scroll to position [48, 0]
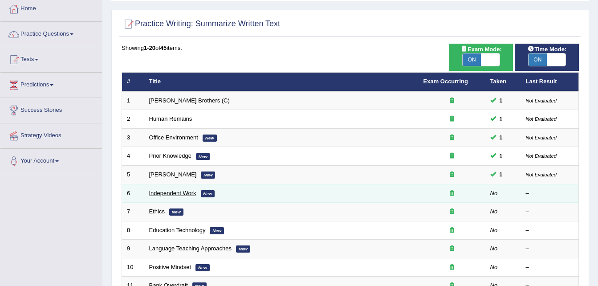
click at [168, 190] on link "Independent Work" at bounding box center [172, 193] width 47 height 7
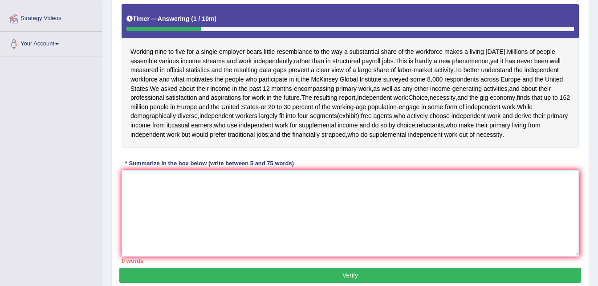
scroll to position [165, 0]
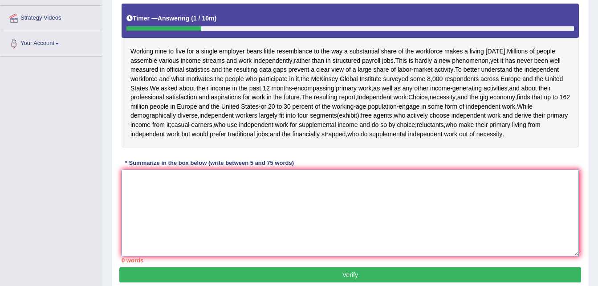
click at [168, 190] on textarea at bounding box center [349, 213] width 457 height 86
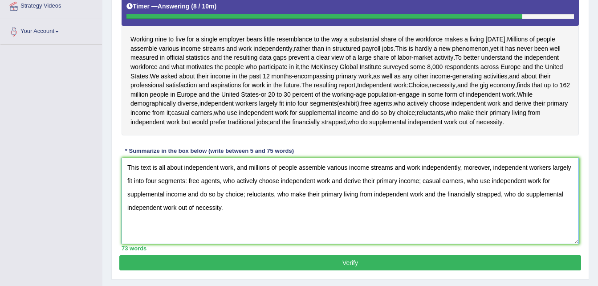
scroll to position [177, 0]
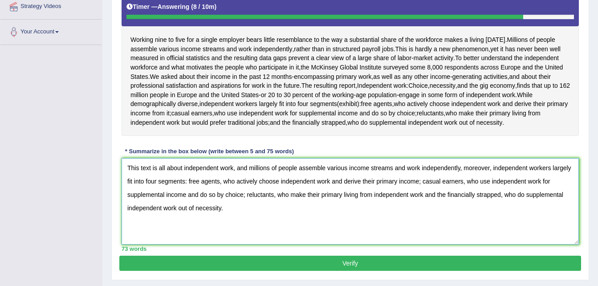
type textarea "This text is all about independent work, and millions of people assemble variou…"
click at [327, 262] on button "Verify" at bounding box center [349, 262] width 461 height 15
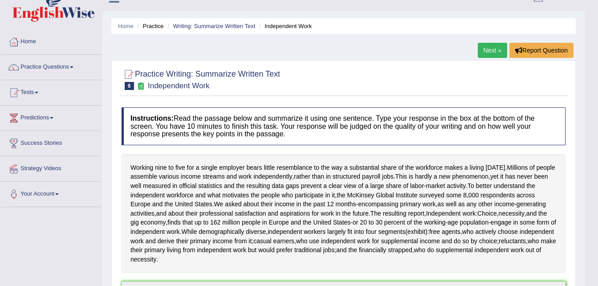
scroll to position [14, 0]
